Goal: Task Accomplishment & Management: Use online tool/utility

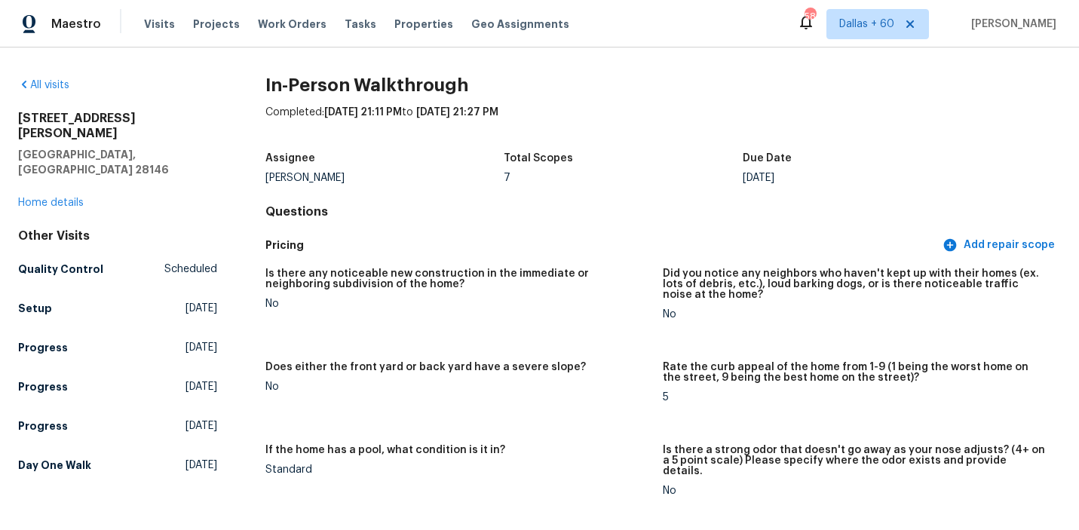
click at [293, 24] on span "Work Orders" at bounding box center [292, 24] width 69 height 15
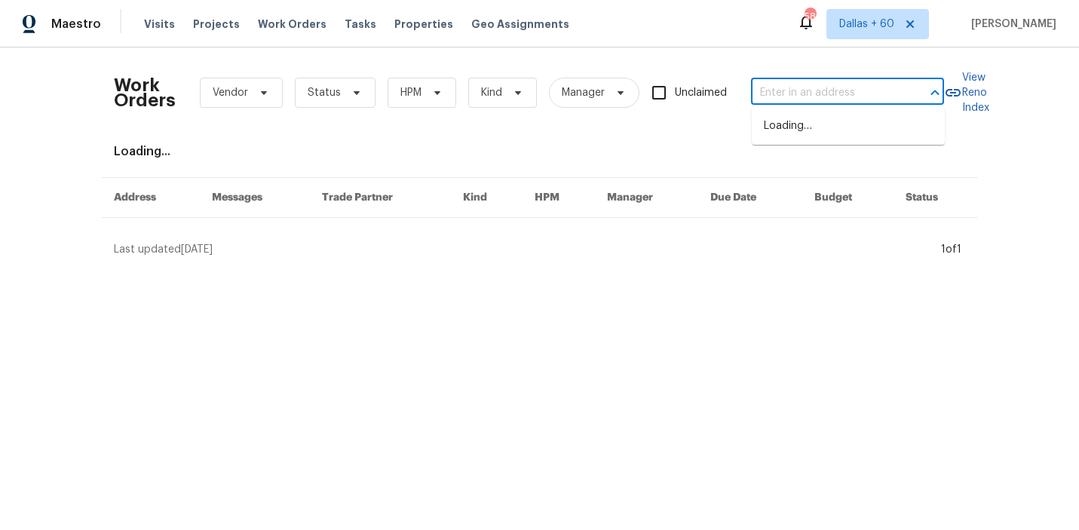
click at [783, 99] on input "text" at bounding box center [826, 92] width 151 height 23
paste input "[STREET_ADDRESS]"
type input "[STREET_ADDRESS]"
click at [790, 129] on li "[STREET_ADDRESS]" at bounding box center [847, 126] width 193 height 25
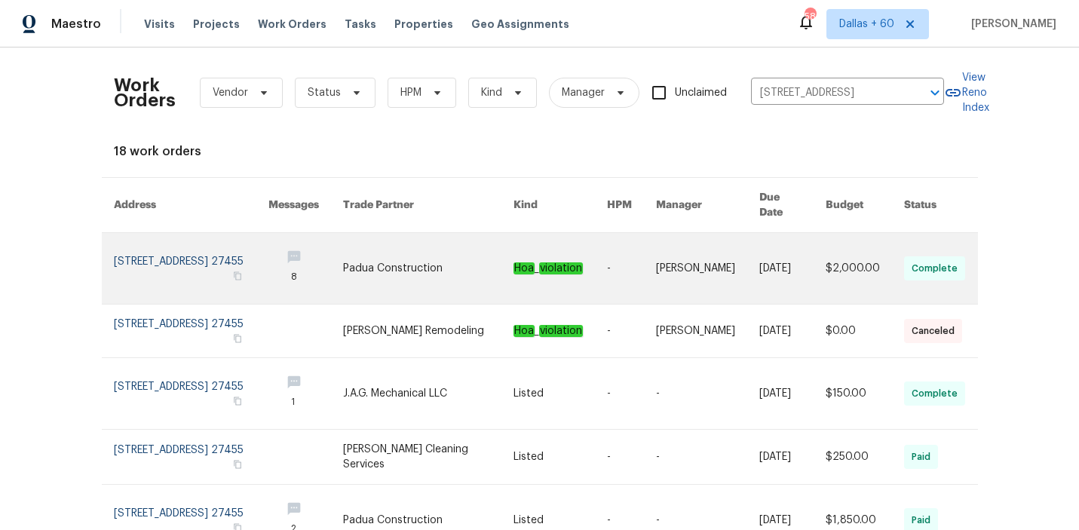
click at [421, 234] on link at bounding box center [428, 268] width 170 height 71
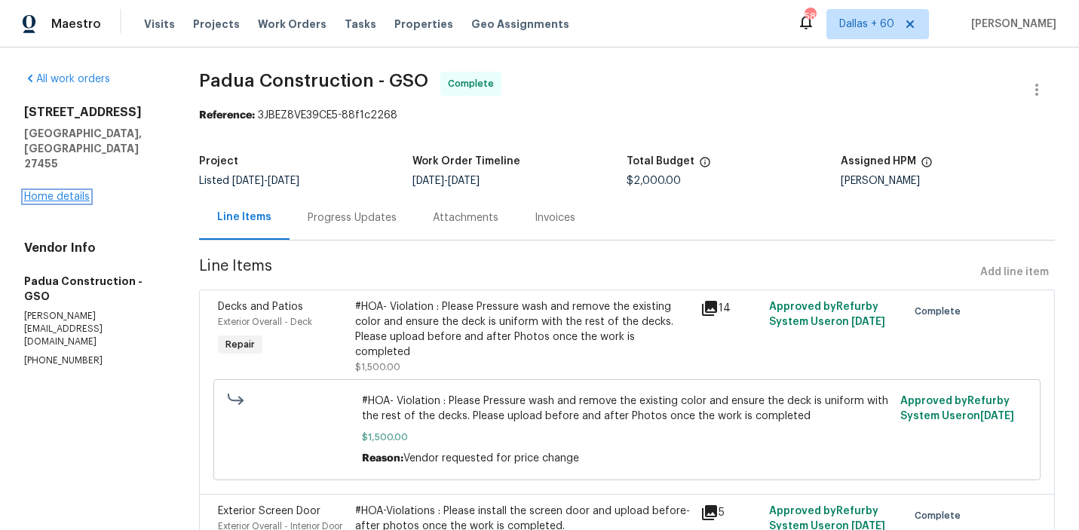
click at [64, 191] on link "Home details" at bounding box center [57, 196] width 66 height 11
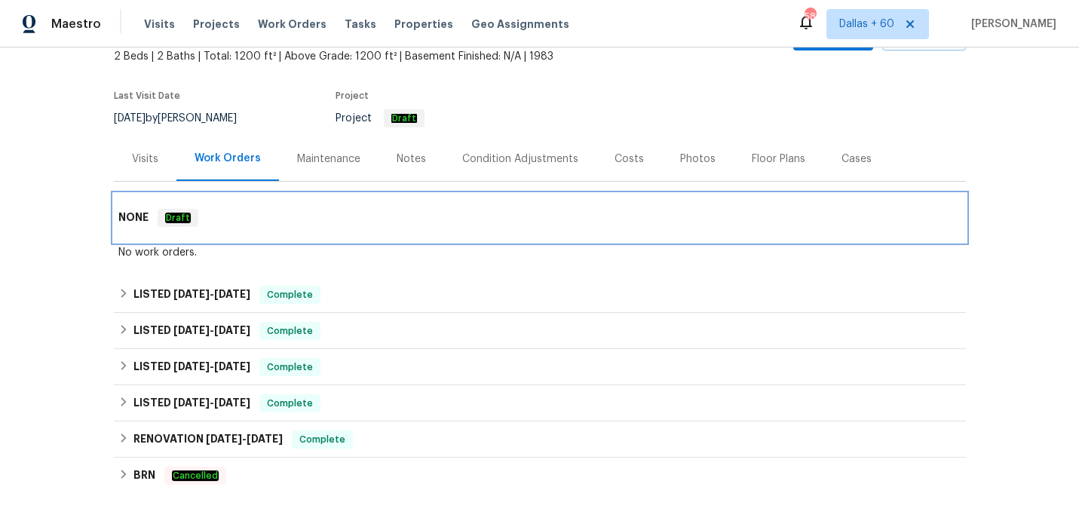
click at [522, 209] on div "NONE Draft" at bounding box center [539, 218] width 843 height 18
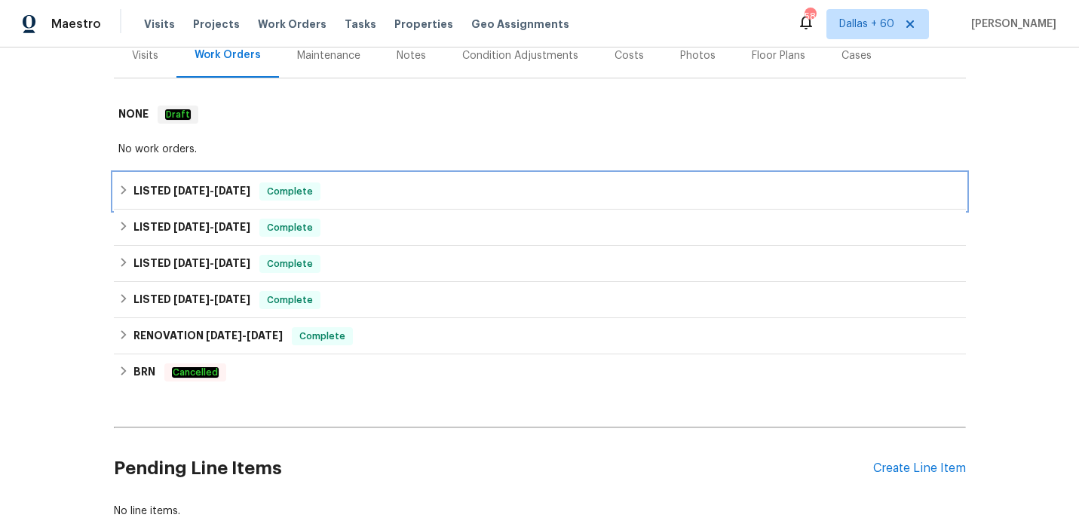
click at [519, 190] on div "LISTED [DATE] - [DATE] Complete" at bounding box center [539, 191] width 843 height 18
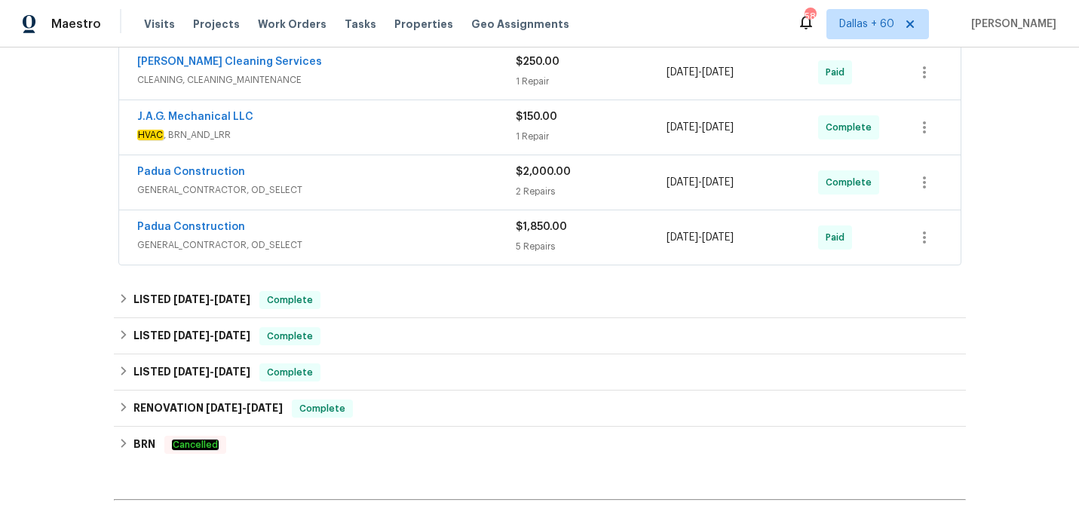
scroll to position [470, 0]
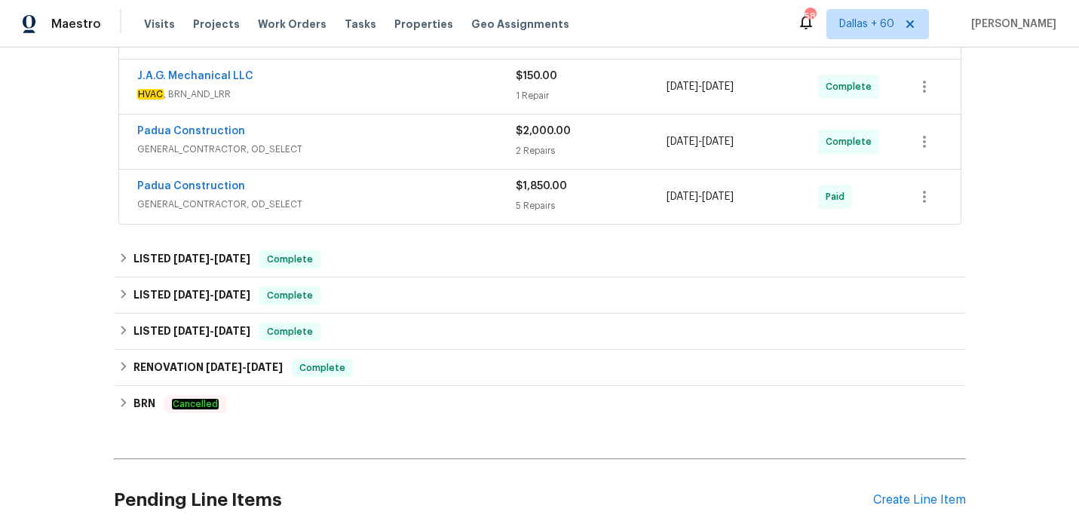
click at [421, 191] on div "Padua Construction" at bounding box center [326, 188] width 378 height 18
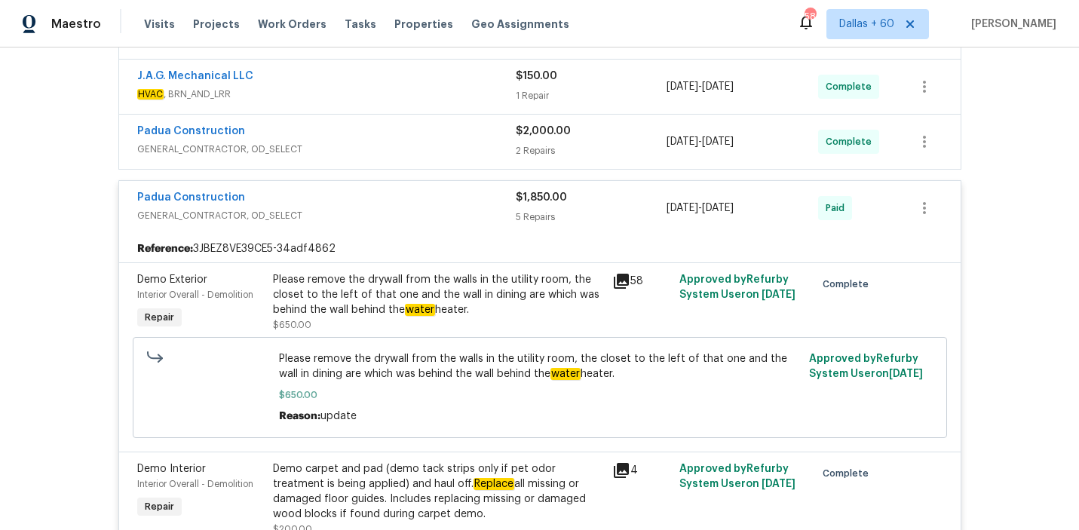
click at [428, 145] on span "GENERAL_CONTRACTOR, OD_SELECT" at bounding box center [326, 149] width 378 height 15
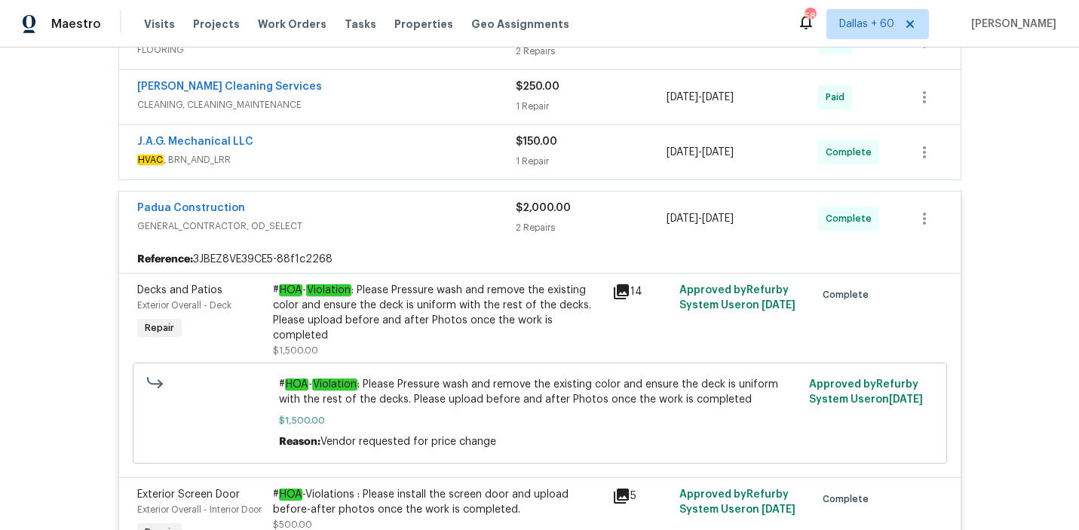
click at [428, 145] on div "J.A.G. Mechanical LLC" at bounding box center [326, 143] width 378 height 18
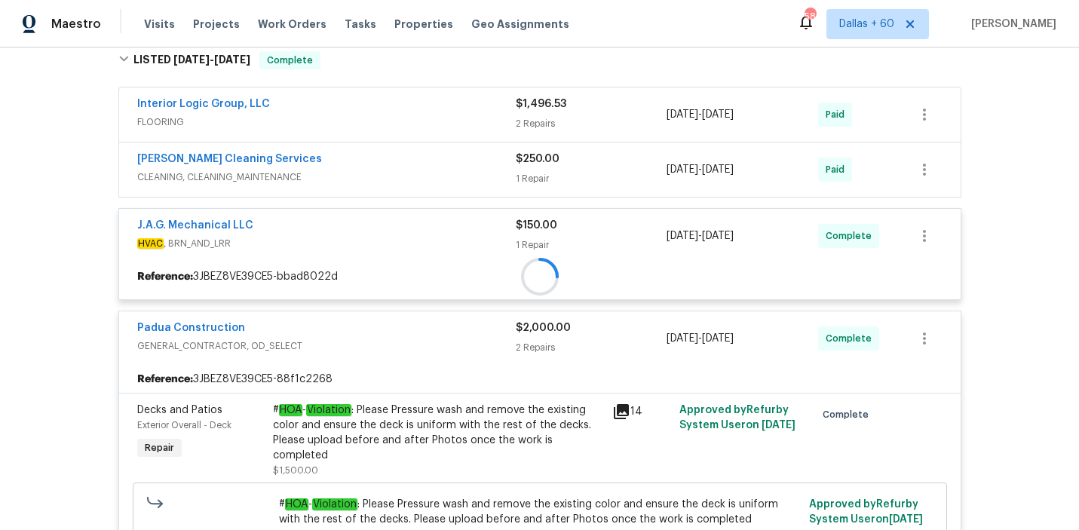
scroll to position [329, 0]
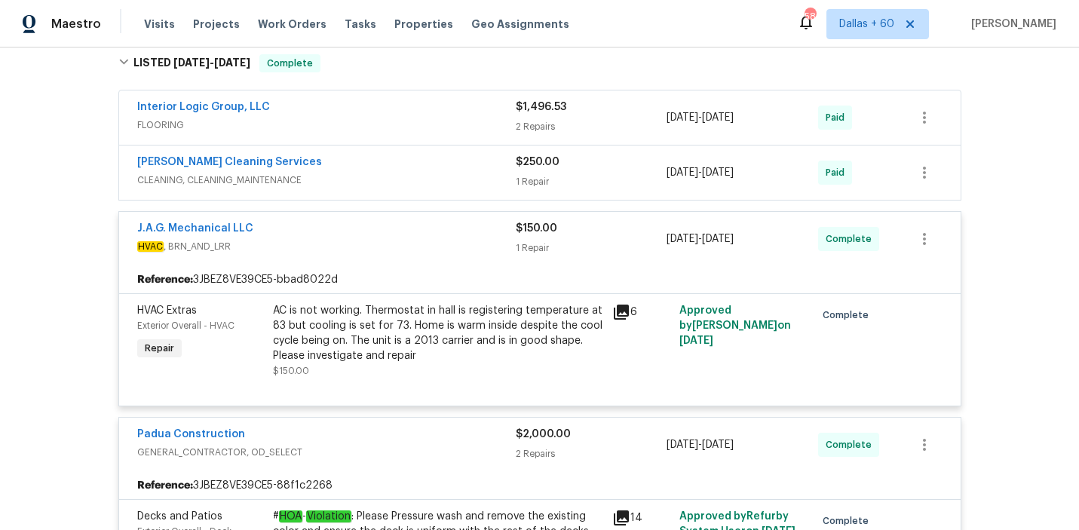
click at [426, 163] on div "[PERSON_NAME] Cleaning Services" at bounding box center [326, 164] width 378 height 18
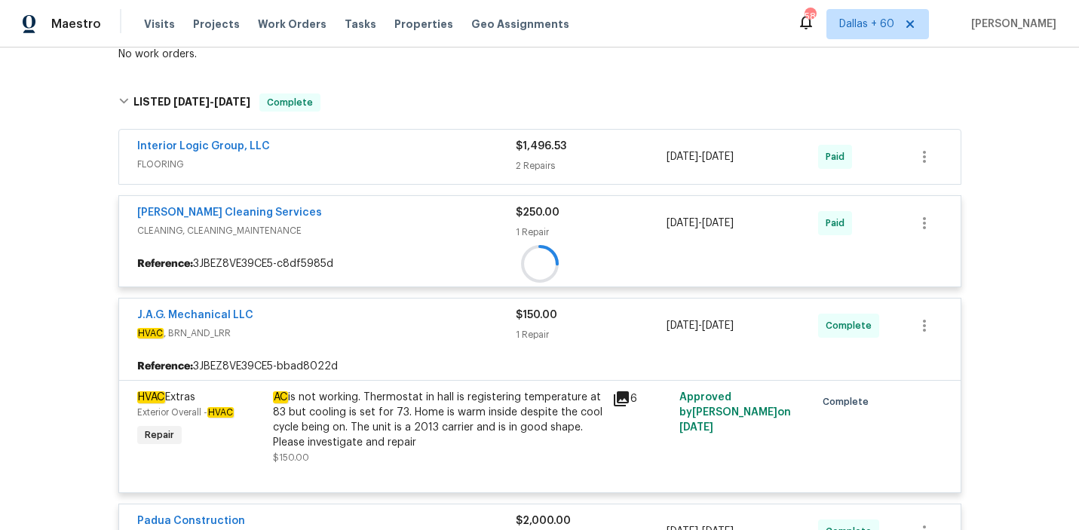
scroll to position [277, 0]
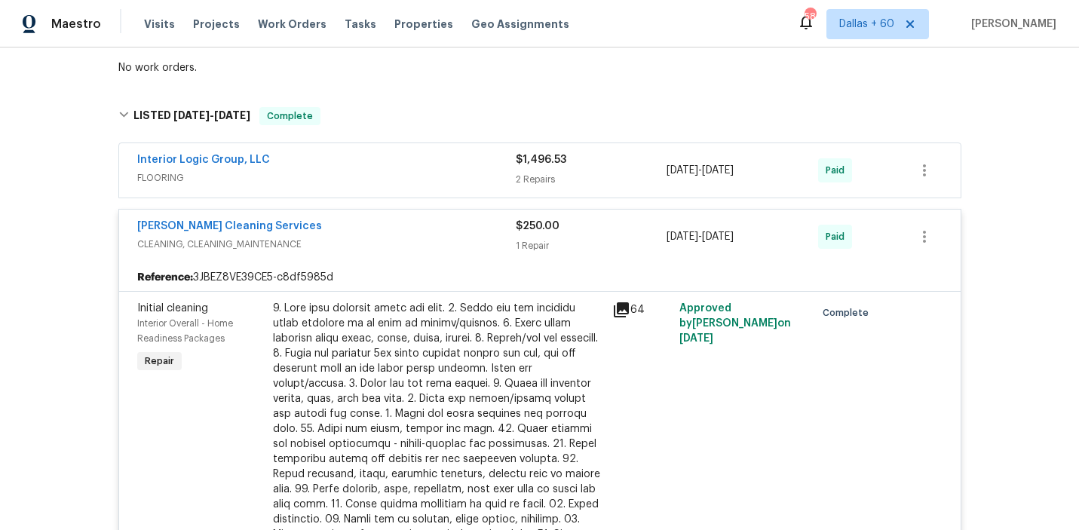
click at [424, 170] on div "Interior Logic Group, LLC" at bounding box center [326, 161] width 378 height 18
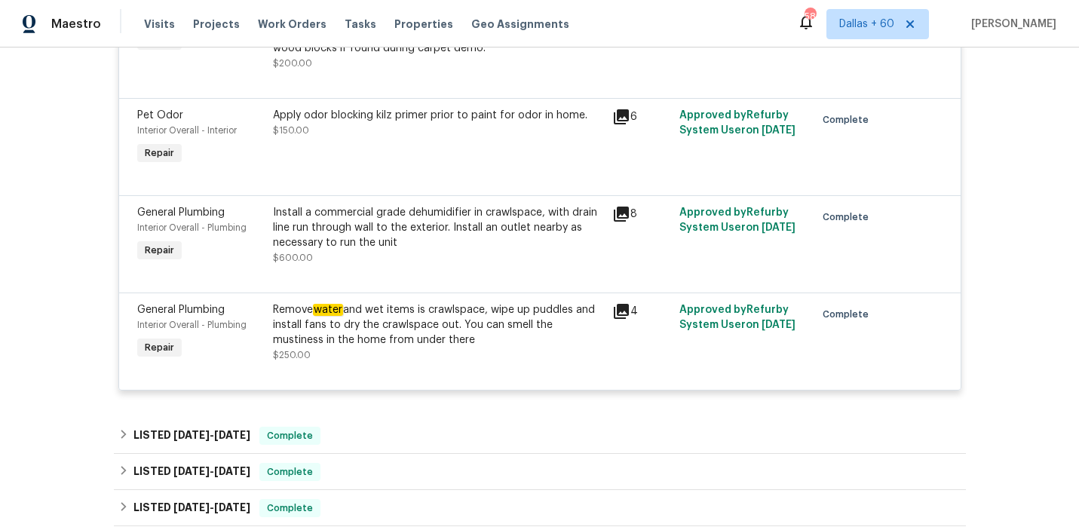
scroll to position [2795, 0]
click at [454, 333] on div "Remove water and wet items is crawlspace, wipe up puddles and install fans to d…" at bounding box center [438, 325] width 330 height 45
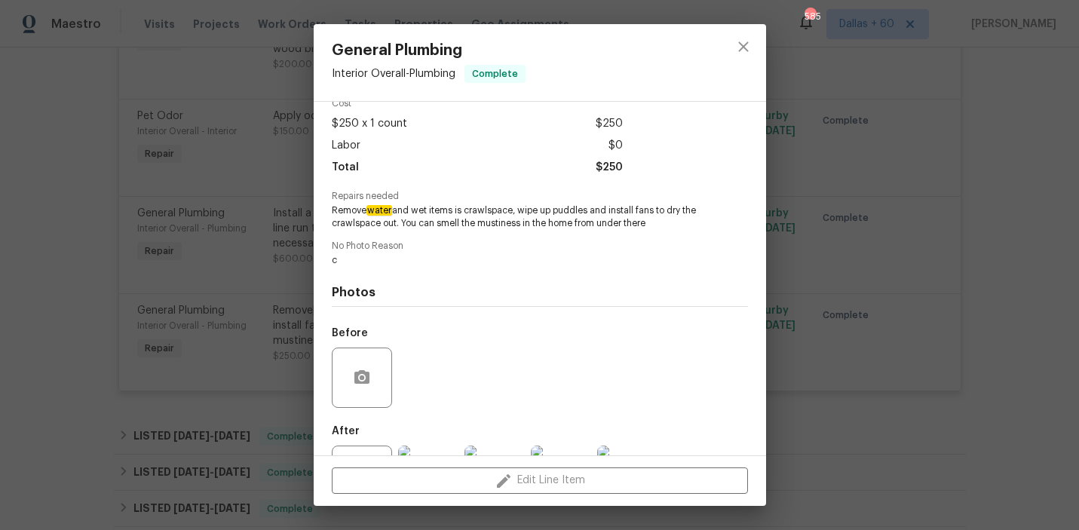
scroll to position [139, 0]
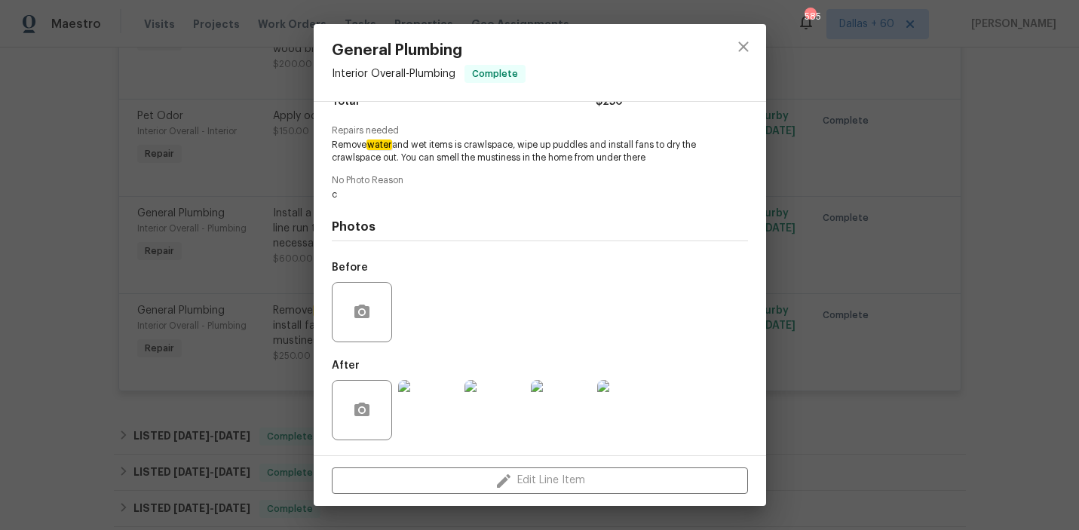
click at [430, 413] on img at bounding box center [428, 410] width 60 height 60
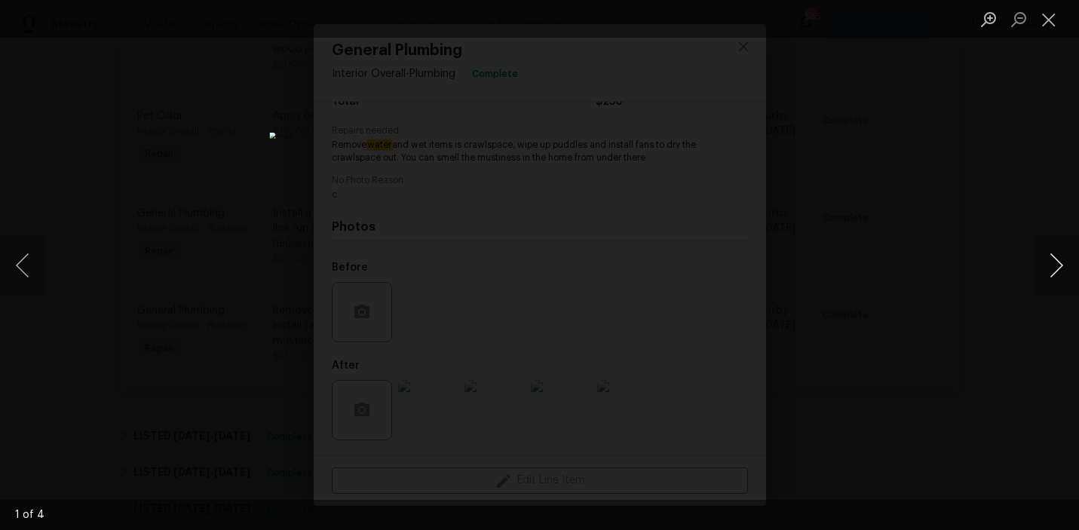
click at [1055, 250] on button "Next image" at bounding box center [1055, 265] width 45 height 60
click at [961, 334] on div "Lightbox" at bounding box center [539, 265] width 1079 height 530
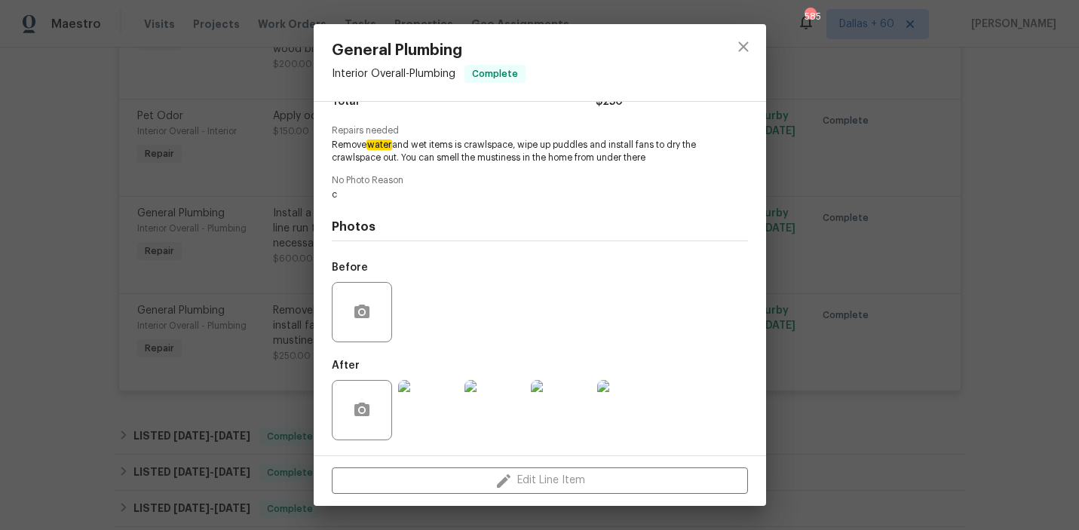
click at [35, 290] on div "General Plumbing Interior Overall - Plumbing Complete Vendor Padua Construction…" at bounding box center [539, 265] width 1079 height 530
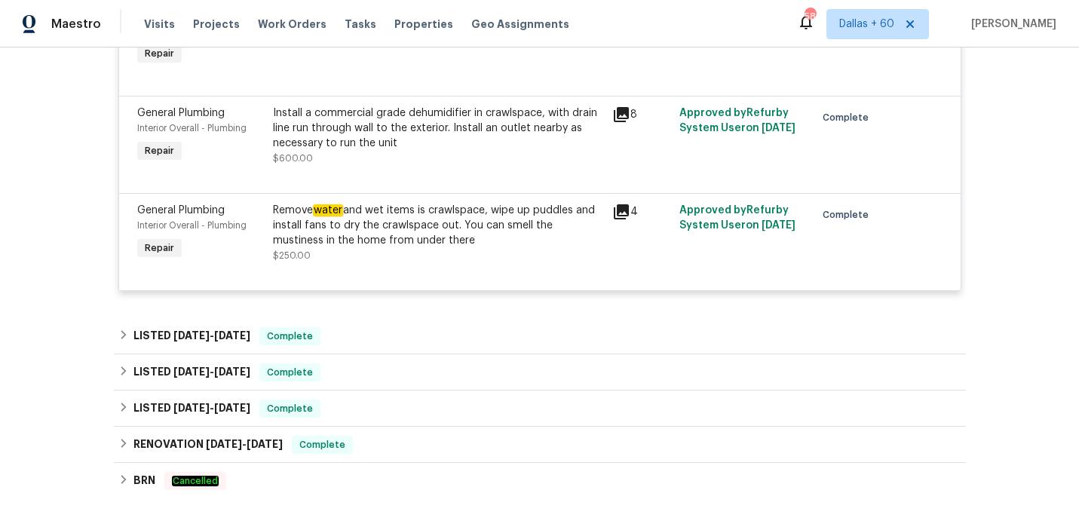
scroll to position [2894, 0]
